Goal: Task Accomplishment & Management: Manage account settings

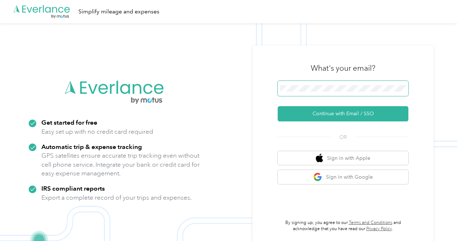
click at [294, 93] on span at bounding box center [343, 88] width 131 height 15
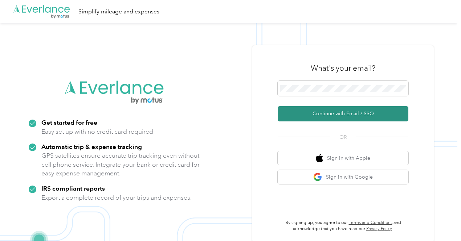
click at [325, 113] on button "Continue with Email / SSO" at bounding box center [343, 113] width 131 height 15
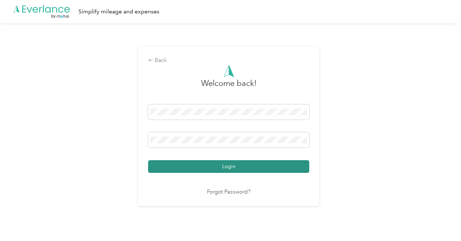
click at [263, 162] on button "Login" at bounding box center [228, 167] width 161 height 13
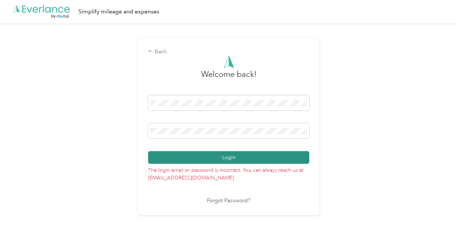
click at [210, 157] on button "Login" at bounding box center [228, 157] width 161 height 13
click at [216, 162] on button "Login" at bounding box center [228, 157] width 161 height 13
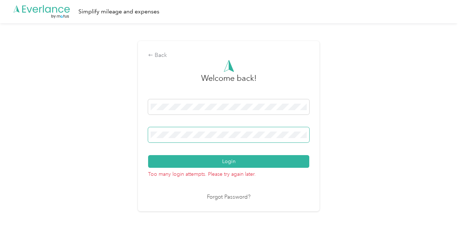
click at [192, 140] on span at bounding box center [228, 134] width 161 height 15
click at [221, 199] on link "Forgot Password?" at bounding box center [229, 198] width 44 height 8
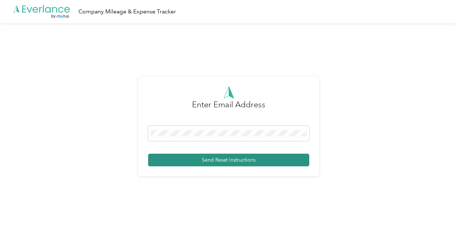
click at [203, 159] on button "Send Reset Instructions" at bounding box center [228, 160] width 161 height 13
click at [219, 160] on button "Send Reset Instructions" at bounding box center [228, 160] width 161 height 13
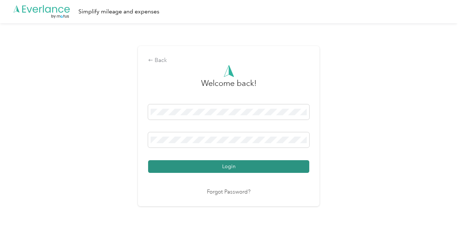
click at [224, 165] on button "Login" at bounding box center [228, 167] width 161 height 13
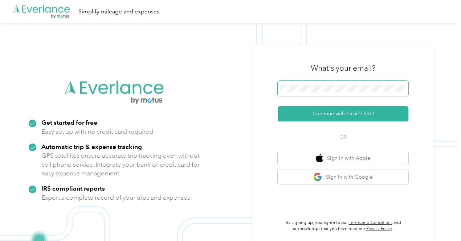
click at [297, 93] on span at bounding box center [343, 88] width 131 height 15
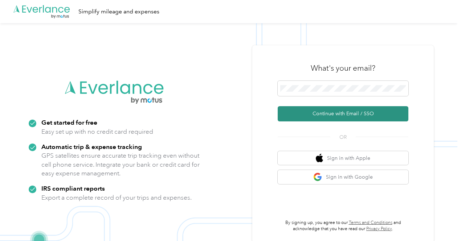
click at [337, 111] on button "Continue with Email / SSO" at bounding box center [343, 113] width 131 height 15
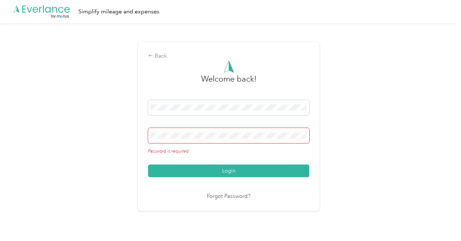
click at [227, 194] on link "Forgot Password?" at bounding box center [229, 197] width 44 height 8
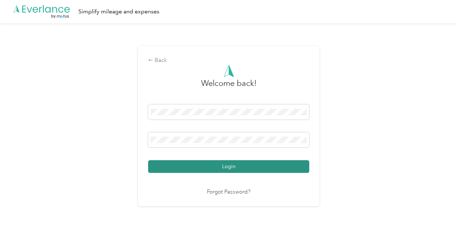
click at [229, 167] on button "Login" at bounding box center [228, 167] width 161 height 13
click at [221, 163] on button "Login" at bounding box center [228, 167] width 161 height 13
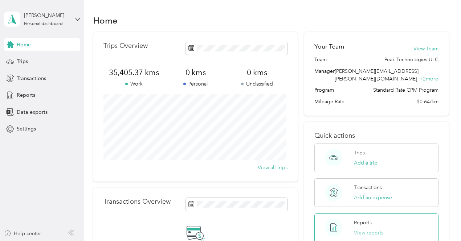
click at [366, 229] on button "View reports" at bounding box center [368, 233] width 29 height 8
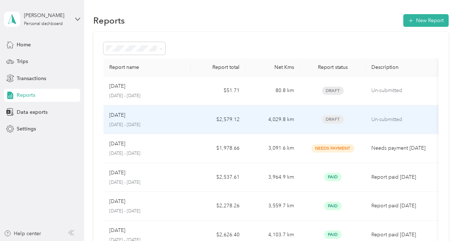
click at [174, 128] on td "Sep [DATE] - [DATE]" at bounding box center [147, 120] width 88 height 29
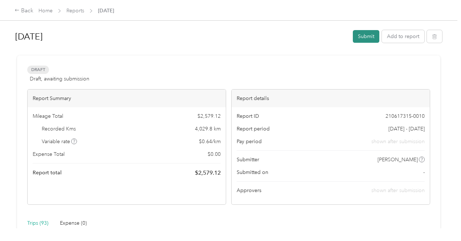
click at [360, 39] on button "Submit" at bounding box center [366, 36] width 27 height 13
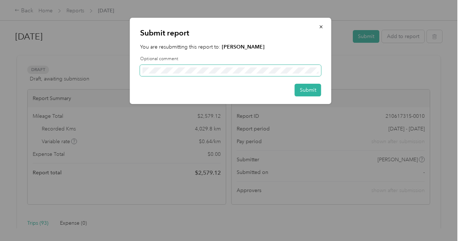
click at [206, 66] on span at bounding box center [230, 71] width 181 height 12
click at [305, 92] on button "Submit" at bounding box center [308, 90] width 27 height 13
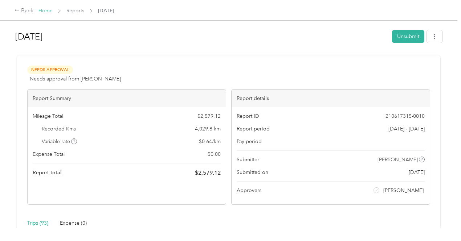
click at [39, 12] on link "Home" at bounding box center [45, 11] width 14 height 6
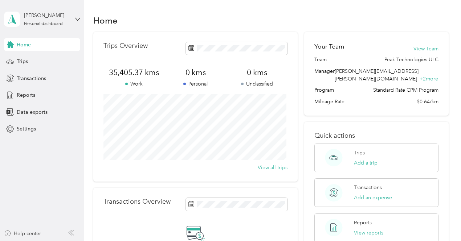
click at [75, 24] on div "[PERSON_NAME] Personal dashboard" at bounding box center [42, 19] width 76 height 25
click at [37, 61] on div "Log out" at bounding box center [101, 55] width 184 height 13
